Goal: Information Seeking & Learning: Learn about a topic

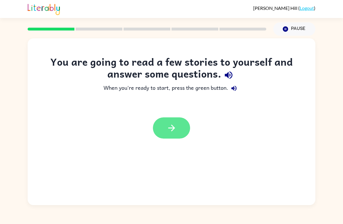
click at [168, 124] on icon "button" at bounding box center [172, 128] width 10 height 10
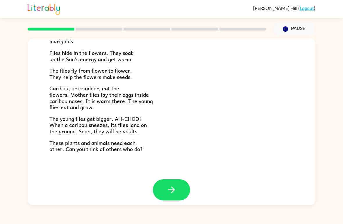
scroll to position [115, 0]
click at [182, 183] on button "button" at bounding box center [171, 190] width 37 height 21
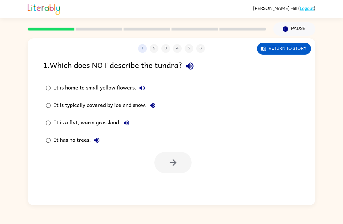
scroll to position [0, 0]
click at [76, 131] on label "It is a flat, warm grassland." at bounding box center [101, 122] width 122 height 17
click at [70, 124] on div "It is a flat, warm grassland." at bounding box center [93, 123] width 79 height 12
click at [166, 163] on button "button" at bounding box center [173, 162] width 37 height 21
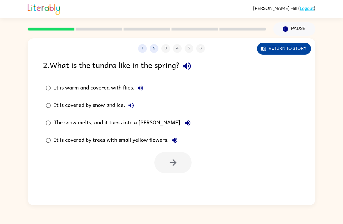
click at [274, 47] on button "Return to story" at bounding box center [284, 49] width 54 height 12
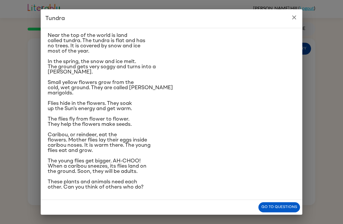
scroll to position [31, 0]
click at [290, 208] on button "Go to questions" at bounding box center [280, 208] width 42 height 10
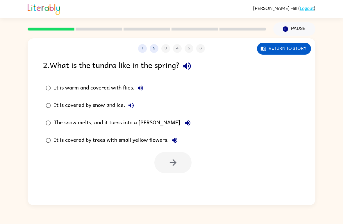
click at [68, 124] on div "The snow melts, and it turns into a [PERSON_NAME]." at bounding box center [124, 123] width 140 height 12
click at [172, 163] on icon "button" at bounding box center [173, 162] width 7 height 7
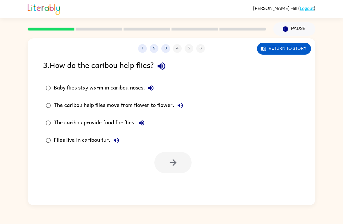
click at [56, 84] on div "Baby flies stay warm in caribou noses." at bounding box center [105, 88] width 103 height 12
click at [170, 164] on icon "button" at bounding box center [173, 163] width 10 height 10
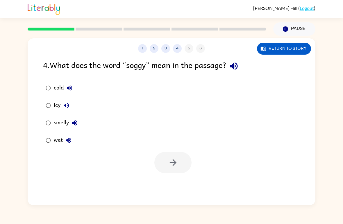
click at [57, 145] on div "wet" at bounding box center [64, 141] width 21 height 12
click at [187, 159] on button "button" at bounding box center [173, 162] width 37 height 21
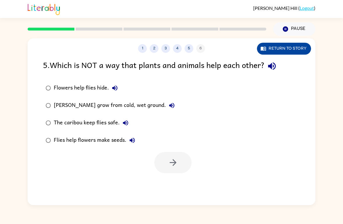
click at [272, 47] on button "Return to story" at bounding box center [284, 49] width 54 height 12
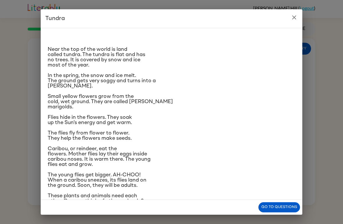
click at [282, 199] on div "Near the top of the world is land called tundra. The tundra is flat and has no …" at bounding box center [172, 118] width 248 height 171
click at [278, 208] on button "Go to questions" at bounding box center [280, 208] width 42 height 10
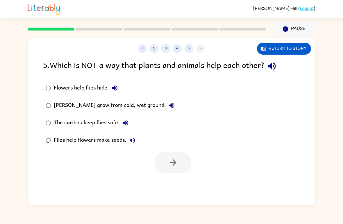
click at [74, 106] on div "[PERSON_NAME] grow from cold, wet ground." at bounding box center [116, 106] width 124 height 12
click at [176, 163] on icon "button" at bounding box center [173, 162] width 7 height 7
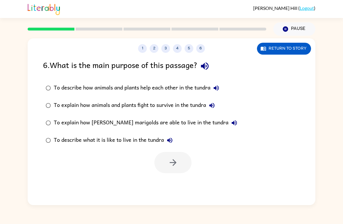
click at [109, 88] on div "To describe how animals and plants help each other in the tundra" at bounding box center [138, 88] width 168 height 12
click at [171, 162] on icon "button" at bounding box center [173, 163] width 10 height 10
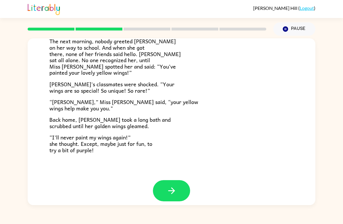
scroll to position [157, 0]
click at [166, 181] on button "button" at bounding box center [171, 191] width 37 height 21
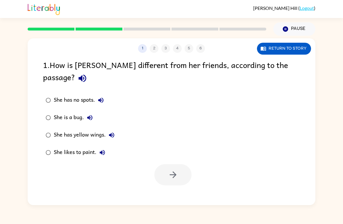
click at [93, 130] on div "She has yellow wings." at bounding box center [86, 136] width 64 height 12
click at [182, 165] on button "button" at bounding box center [173, 174] width 37 height 21
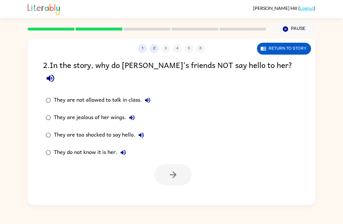
click at [103, 147] on div "They do not know it is her." at bounding box center [91, 153] width 75 height 12
click at [167, 164] on button "button" at bounding box center [173, 174] width 37 height 21
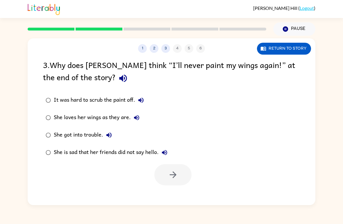
click at [63, 120] on div "She loves her wings as they are." at bounding box center [98, 118] width 89 height 12
click at [175, 190] on div "1 2 3 4 5 6 Return to story 3 . Why does [PERSON_NAME] think “I’ll never paint …" at bounding box center [172, 121] width 288 height 167
click at [165, 177] on button "button" at bounding box center [173, 174] width 37 height 21
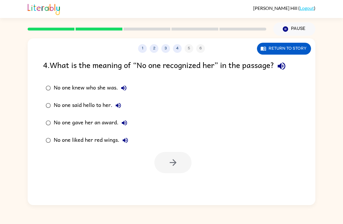
click at [63, 90] on div "No one knew who she was." at bounding box center [92, 88] width 76 height 12
click at [164, 167] on button "button" at bounding box center [173, 162] width 37 height 21
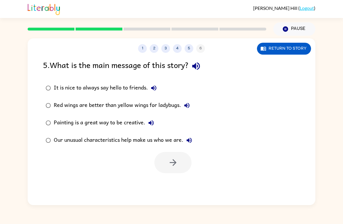
click at [70, 141] on div "Our unusual characteristics help make us who we are." at bounding box center [124, 141] width 141 height 12
click at [157, 162] on button "button" at bounding box center [173, 162] width 37 height 21
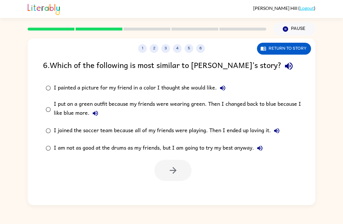
click at [114, 102] on div "I put on a green outfit because my friends were wearing green. Then I changed b…" at bounding box center [181, 109] width 254 height 19
click at [181, 169] on button "button" at bounding box center [173, 170] width 37 height 21
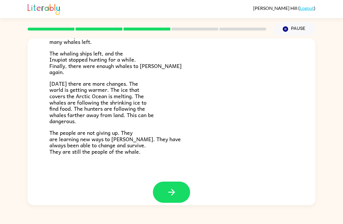
scroll to position [189, 0]
click at [173, 187] on icon "button" at bounding box center [172, 192] width 10 height 10
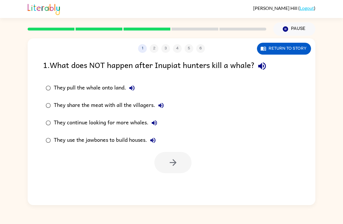
scroll to position [0, 0]
click at [108, 125] on div "They continue looking for more whales." at bounding box center [107, 123] width 107 height 12
click at [180, 163] on button "button" at bounding box center [173, 162] width 37 height 21
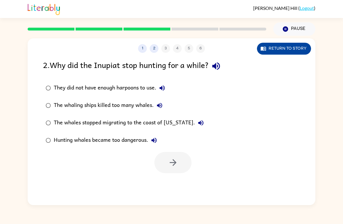
click at [282, 44] on button "Return to story" at bounding box center [284, 49] width 54 height 12
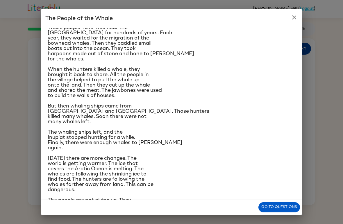
scroll to position [49, 0]
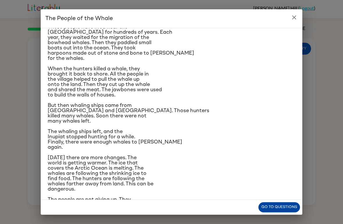
click at [277, 208] on button "Go to questions" at bounding box center [280, 208] width 42 height 10
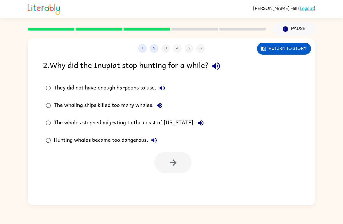
click at [147, 108] on div "The whaling ships killed too many whales." at bounding box center [110, 106] width 112 height 12
click at [178, 162] on icon "button" at bounding box center [173, 163] width 10 height 10
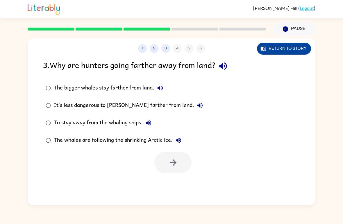
click at [280, 49] on button "Return to story" at bounding box center [284, 49] width 54 height 12
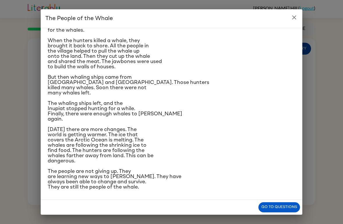
scroll to position [139, 0]
click at [343, 46] on div "The People of the Whale A group of [DEMOGRAPHIC_DATA] lives along the coast of …" at bounding box center [171, 112] width 343 height 224
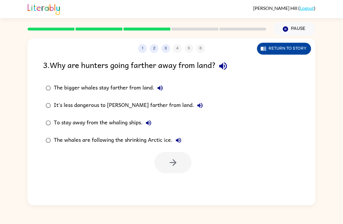
click at [292, 46] on button "Return to story" at bounding box center [284, 49] width 54 height 12
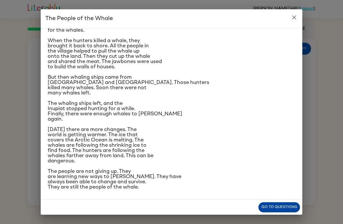
click at [283, 208] on button "Go to questions" at bounding box center [280, 208] width 42 height 10
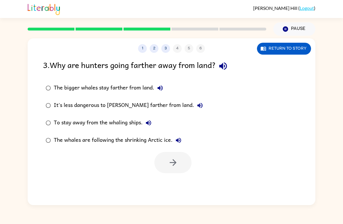
click at [154, 140] on div "The whales are following the shrinking Arctic ice." at bounding box center [119, 141] width 131 height 12
click at [172, 162] on icon "button" at bounding box center [173, 163] width 10 height 10
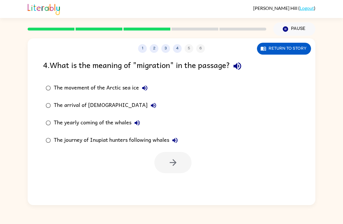
click at [110, 82] on label "The movement of the Arctic sea ice" at bounding box center [112, 87] width 144 height 17
click at [99, 90] on div "The movement of the Arctic sea ice" at bounding box center [102, 88] width 97 height 12
click at [96, 103] on div "The arrival of [DEMOGRAPHIC_DATA]" at bounding box center [107, 106] width 106 height 12
click at [111, 92] on div "The movement of the Arctic sea ice" at bounding box center [102, 88] width 97 height 12
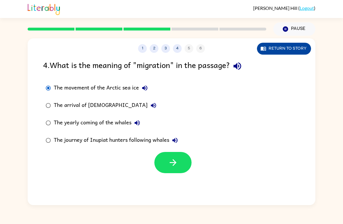
click at [288, 47] on button "Return to story" at bounding box center [284, 49] width 54 height 12
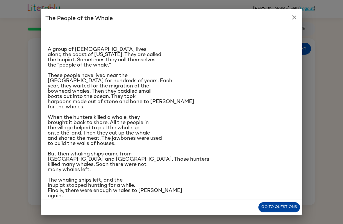
click at [288, 211] on button "Go to questions" at bounding box center [280, 208] width 42 height 10
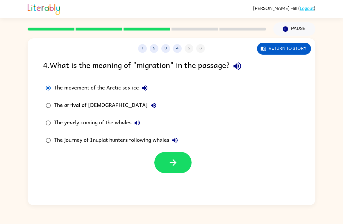
click at [69, 123] on div "The yearly coming of the whales" at bounding box center [98, 123] width 89 height 12
click at [173, 164] on icon "button" at bounding box center [173, 163] width 10 height 10
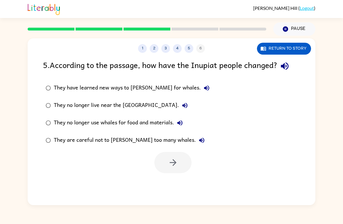
click at [116, 88] on div "They have learned new ways to [PERSON_NAME] for whales." at bounding box center [133, 88] width 159 height 12
click at [180, 173] on button "button" at bounding box center [173, 162] width 37 height 21
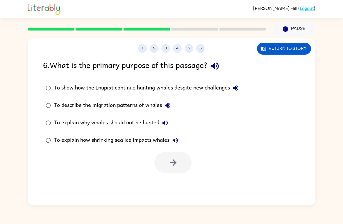
click at [182, 165] on div at bounding box center [173, 162] width 37 height 21
click at [191, 89] on div "To show how the Inupiat continue hunting whales despite new challenges" at bounding box center [148, 88] width 188 height 12
click at [177, 153] on button "button" at bounding box center [173, 162] width 37 height 21
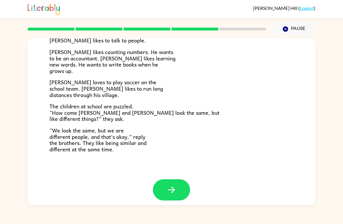
scroll to position [121, 0]
click at [179, 184] on button "button" at bounding box center [171, 190] width 37 height 21
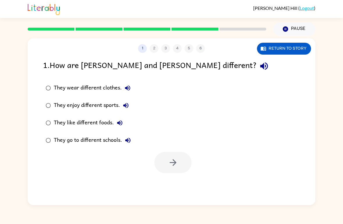
scroll to position [0, 0]
click at [86, 107] on div "They enjoy different sports." at bounding box center [93, 106] width 78 height 12
click at [171, 170] on button "button" at bounding box center [173, 162] width 37 height 21
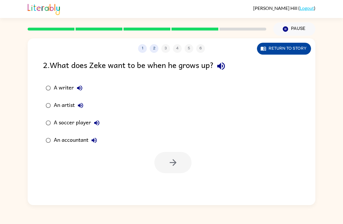
click at [298, 46] on button "Return to story" at bounding box center [284, 49] width 54 height 12
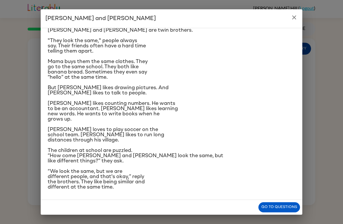
scroll to position [61, 0]
click at [286, 210] on button "Go to questions" at bounding box center [280, 208] width 42 height 10
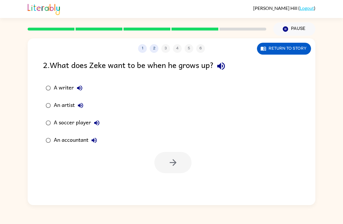
click at [72, 73] on div "2 . What does Zeke want to be when he grows up?" at bounding box center [171, 66] width 257 height 15
click at [66, 91] on div "A writer" at bounding box center [70, 88] width 32 height 12
click at [183, 169] on button "button" at bounding box center [173, 162] width 37 height 21
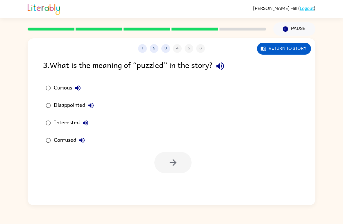
click at [73, 138] on div "Confused" at bounding box center [71, 141] width 34 height 12
click at [180, 163] on button "button" at bounding box center [173, 162] width 37 height 21
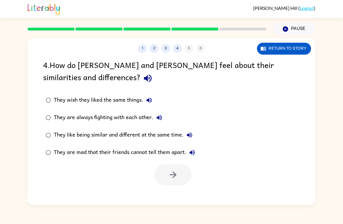
click at [67, 136] on div "They like being similar and different at the same time." at bounding box center [125, 136] width 142 height 12
click at [162, 176] on button "button" at bounding box center [173, 174] width 37 height 21
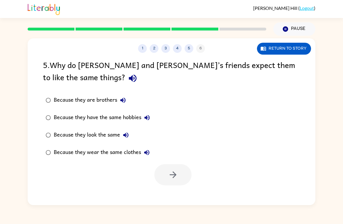
click at [115, 137] on div "Because they look the same" at bounding box center [93, 136] width 78 height 12
click at [180, 174] on button "button" at bounding box center [173, 174] width 37 height 21
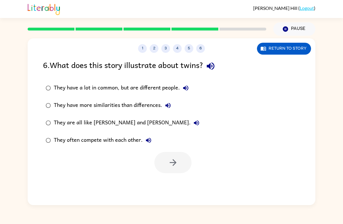
click at [144, 87] on div "They have a lot in common, but are different people." at bounding box center [123, 88] width 138 height 12
click at [185, 168] on button "button" at bounding box center [173, 162] width 37 height 21
